Goal: Find specific page/section: Find specific page/section

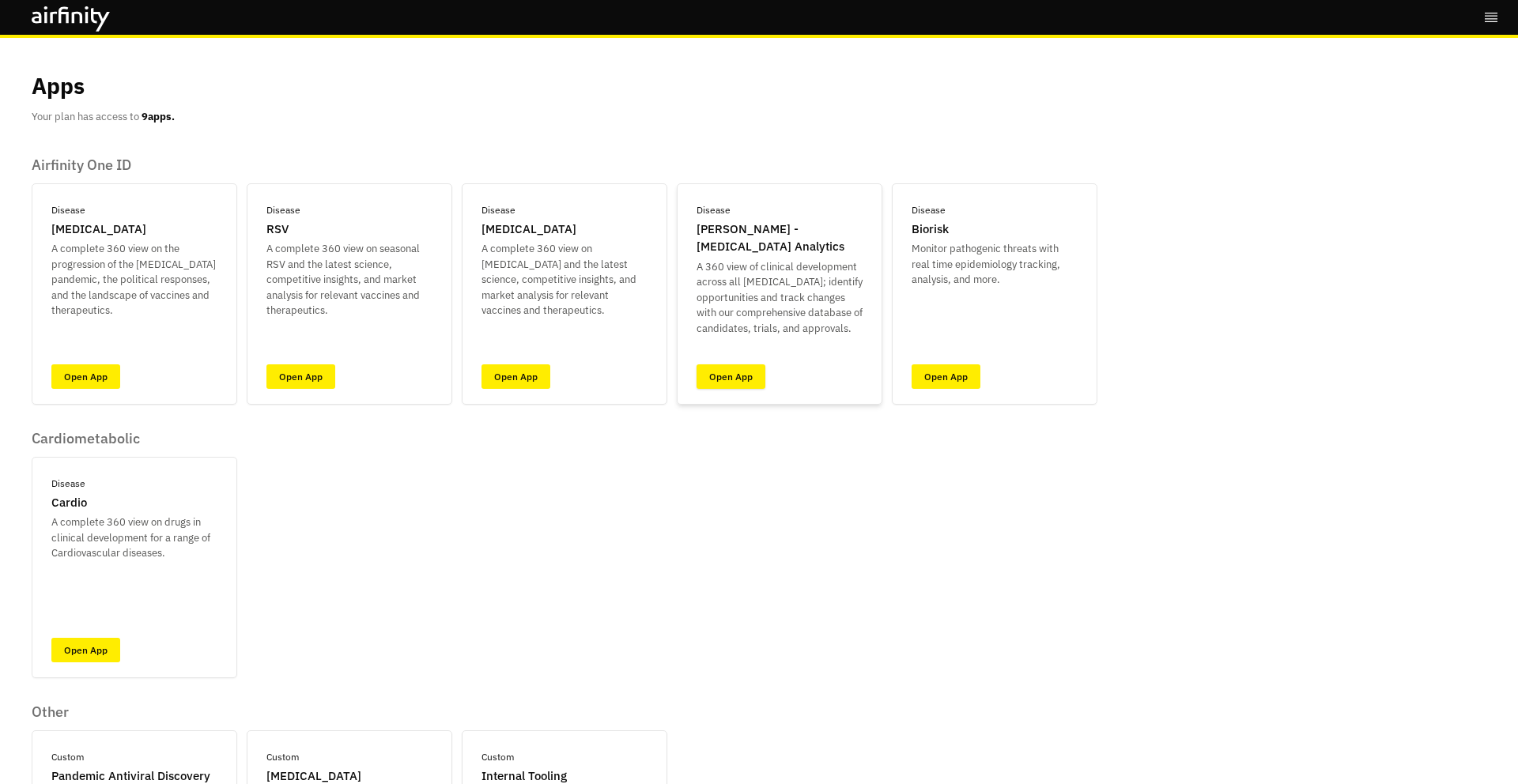
click at [721, 382] on link "Open App" at bounding box center [730, 377] width 69 height 25
